Goal: Task Accomplishment & Management: Use online tool/utility

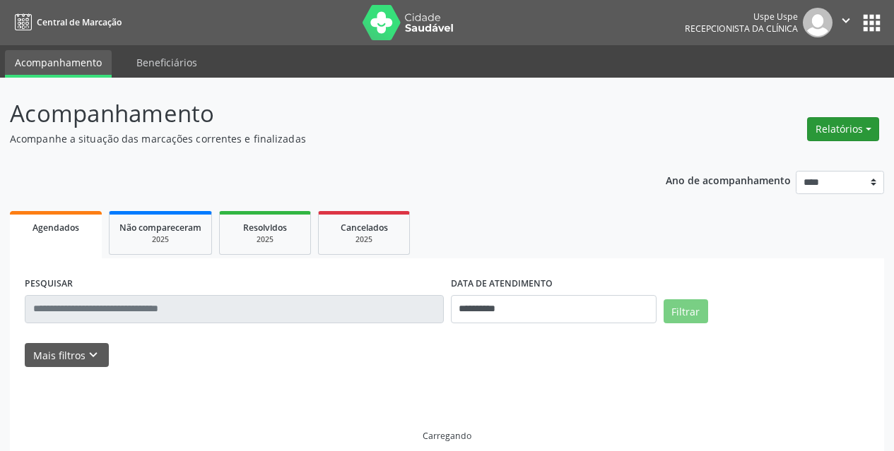
click at [868, 126] on button "Relatórios" at bounding box center [843, 129] width 72 height 24
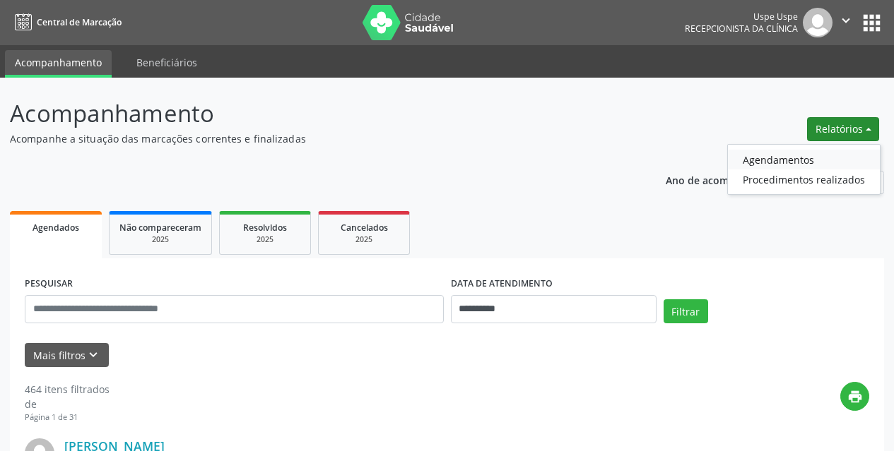
click at [798, 153] on link "Agendamentos" at bounding box center [804, 160] width 152 height 20
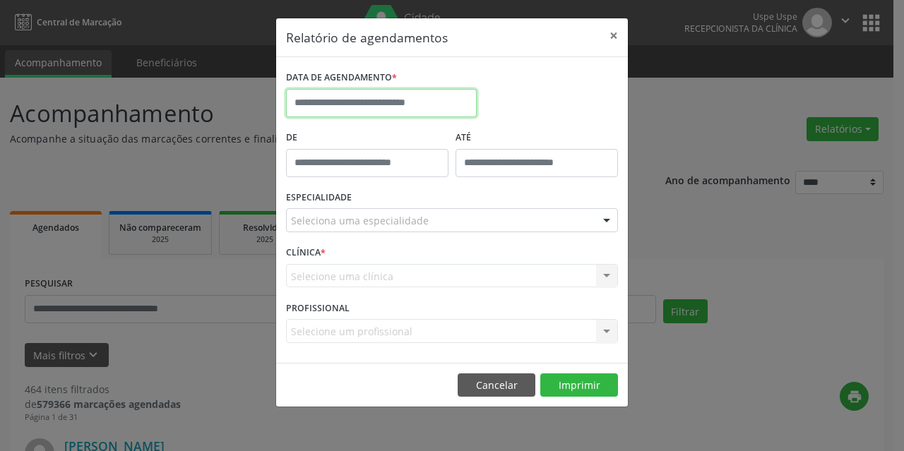
click at [336, 99] on input "text" at bounding box center [381, 103] width 191 height 28
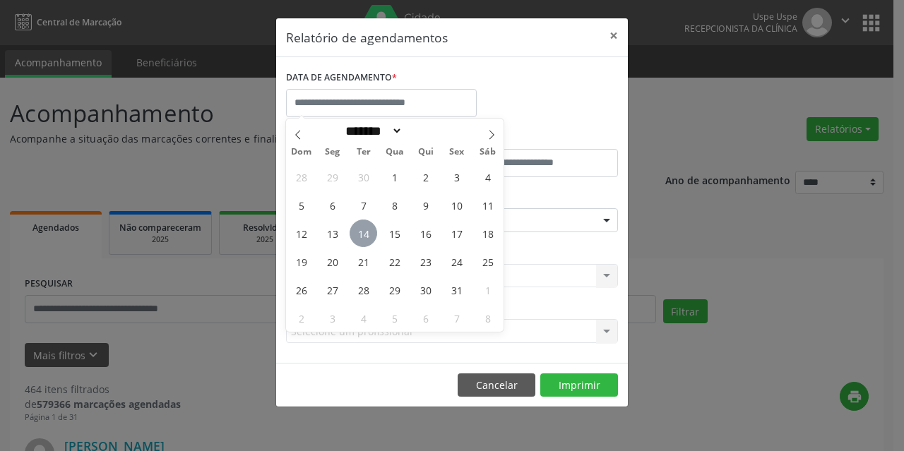
click at [369, 229] on span "14" at bounding box center [364, 234] width 28 height 28
type input "**********"
click at [369, 229] on span "14" at bounding box center [364, 234] width 28 height 28
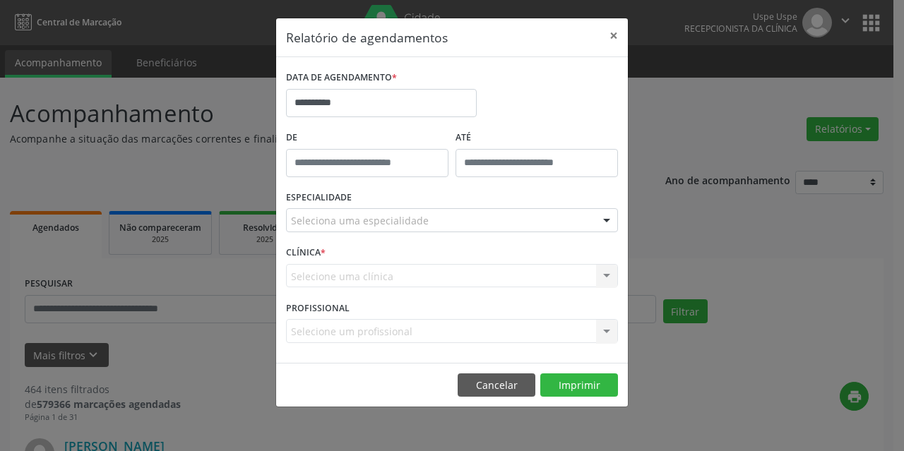
click at [367, 210] on div "Seleciona uma especialidade" at bounding box center [452, 220] width 332 height 24
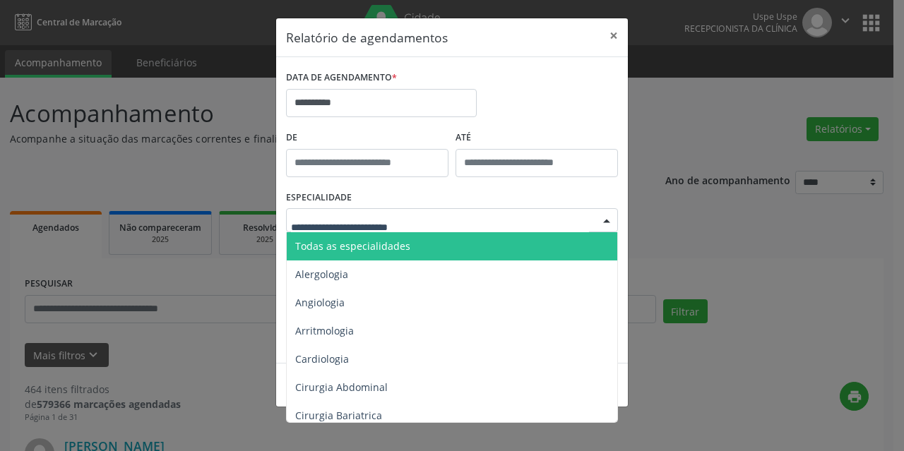
click at [364, 239] on span "Todas as especialidades" at bounding box center [352, 245] width 115 height 13
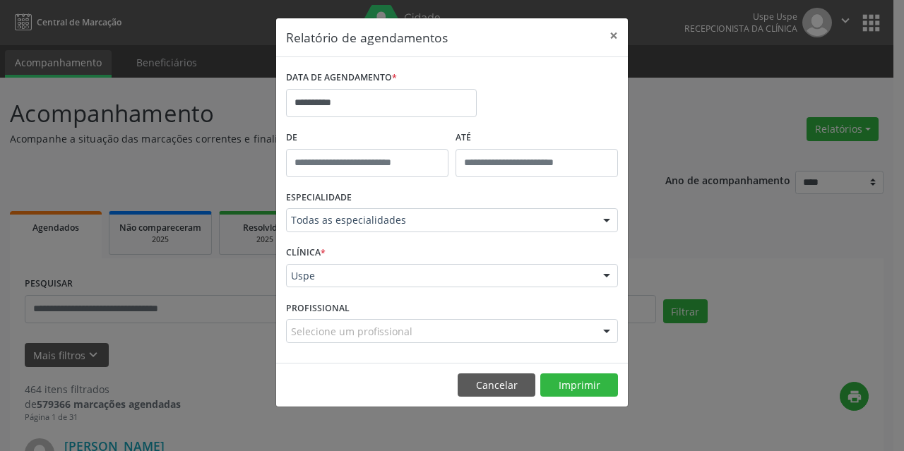
click at [359, 341] on div "Selecione um profissional" at bounding box center [452, 331] width 332 height 24
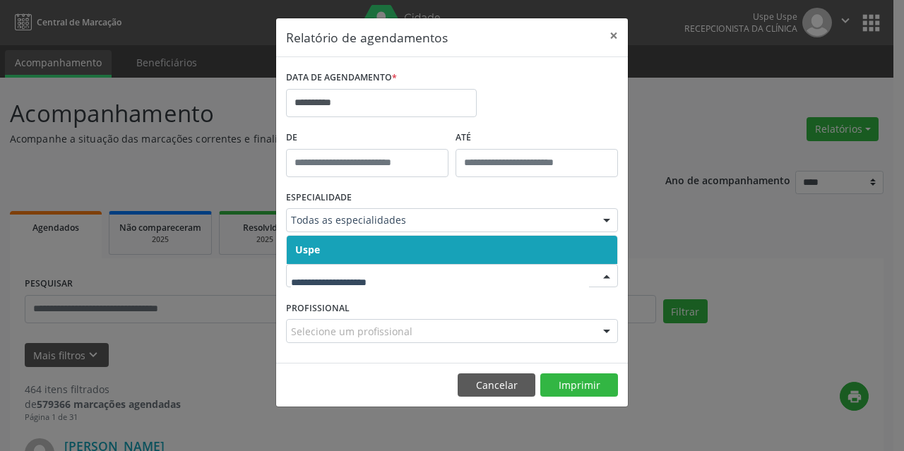
click at [346, 250] on span "Uspe" at bounding box center [452, 250] width 331 height 28
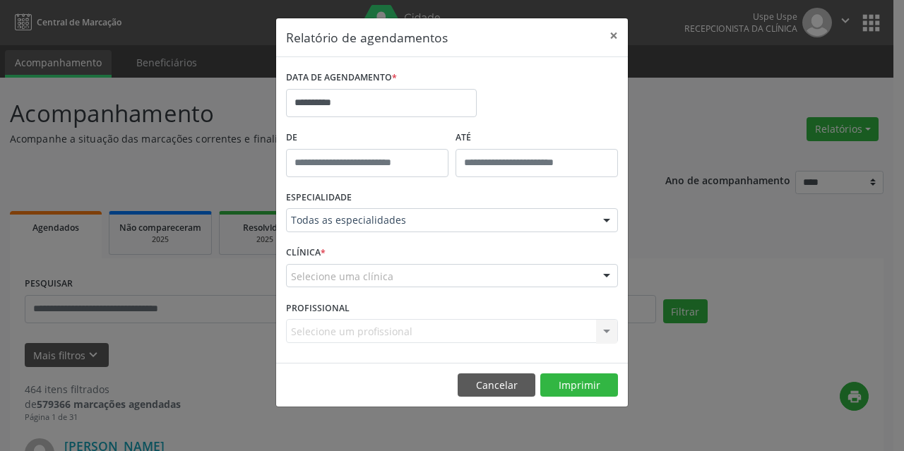
click at [346, 266] on div "Selecione uma clínica" at bounding box center [452, 276] width 332 height 24
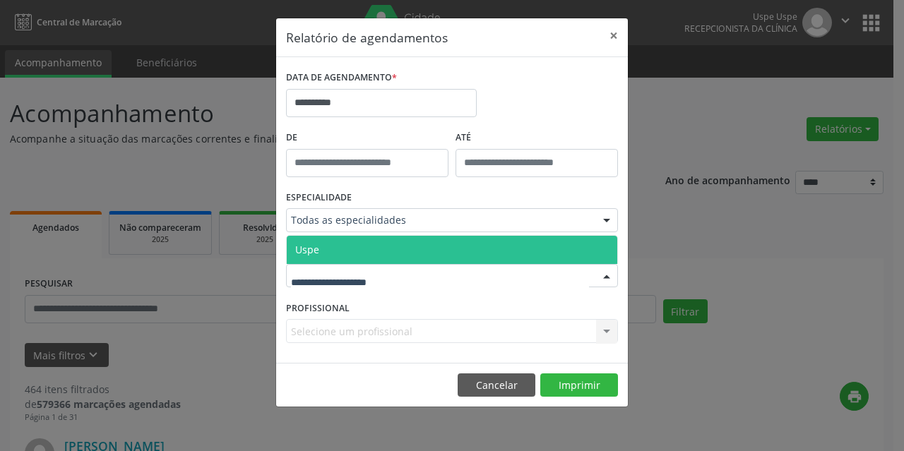
click at [337, 250] on span "Uspe" at bounding box center [452, 250] width 331 height 28
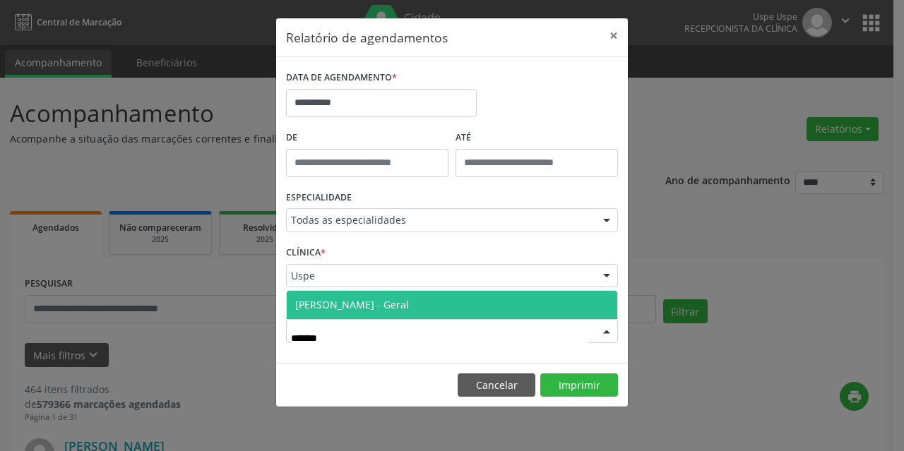
type input "********"
click at [352, 315] on span "[PERSON_NAME] - Geral" at bounding box center [452, 305] width 331 height 28
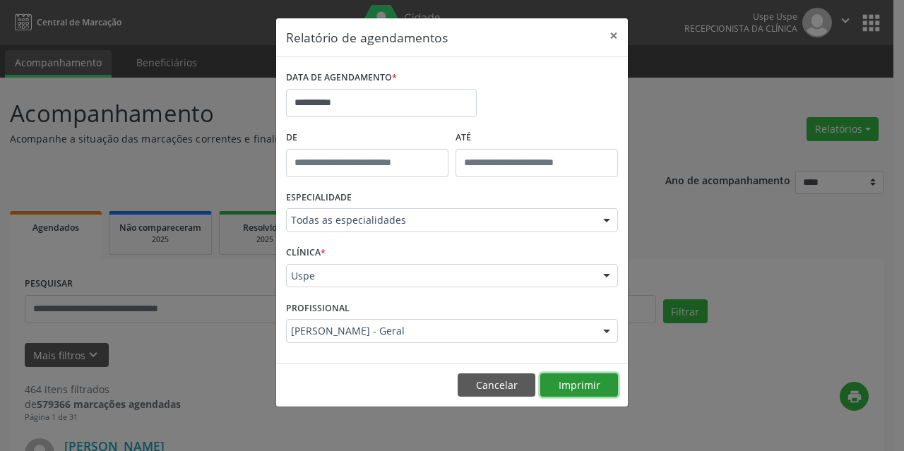
click at [584, 388] on button "Imprimir" at bounding box center [579, 386] width 78 height 24
click at [598, 379] on button "Imprimir" at bounding box center [579, 386] width 78 height 24
